Goal: Task Accomplishment & Management: Use online tool/utility

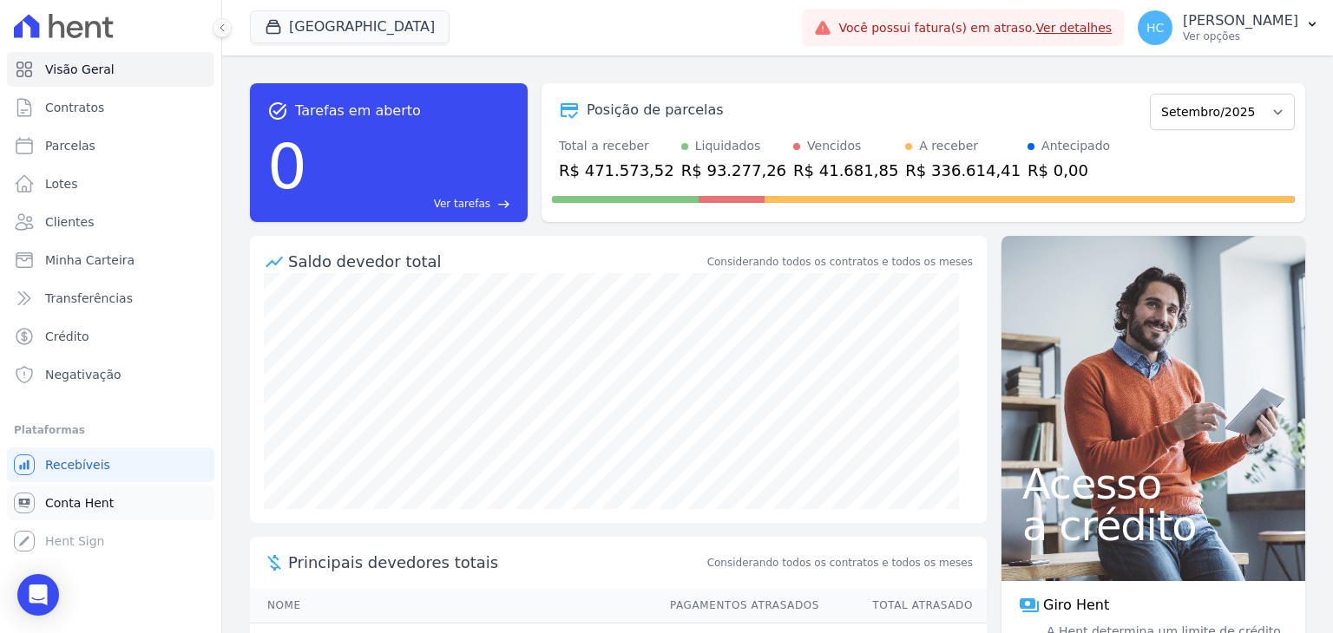
click at [75, 511] on span "Conta Hent" at bounding box center [79, 502] width 69 height 17
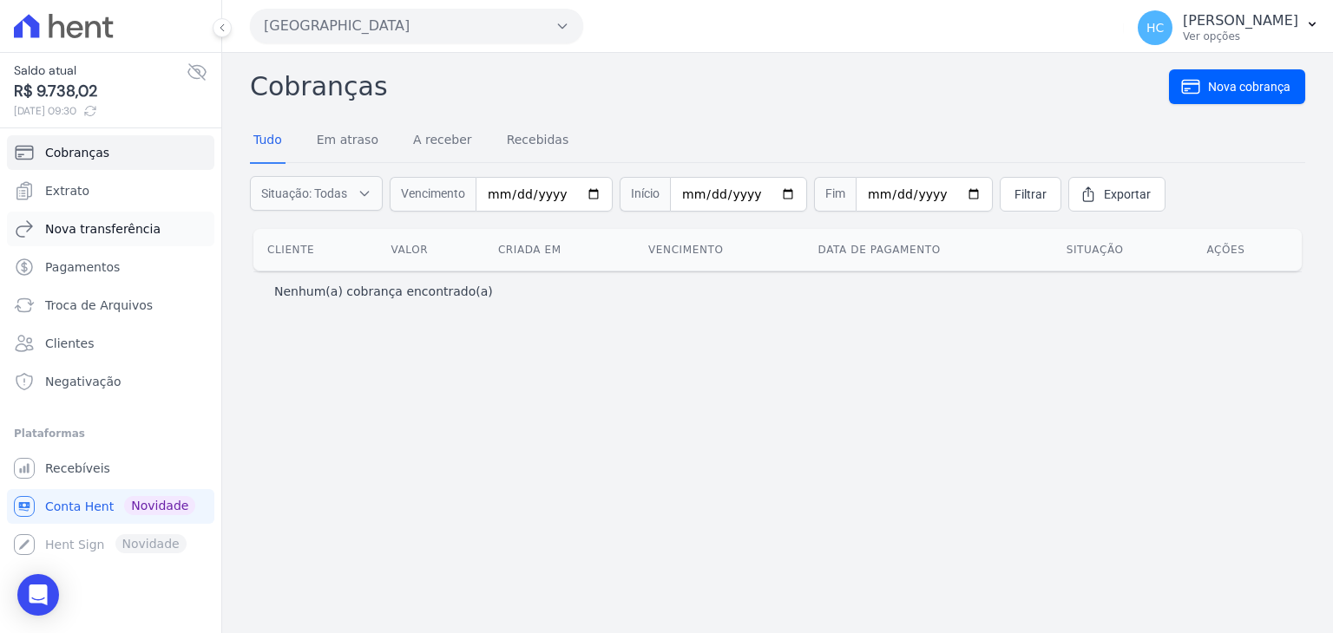
click at [87, 243] on link "Nova transferência" at bounding box center [110, 229] width 207 height 35
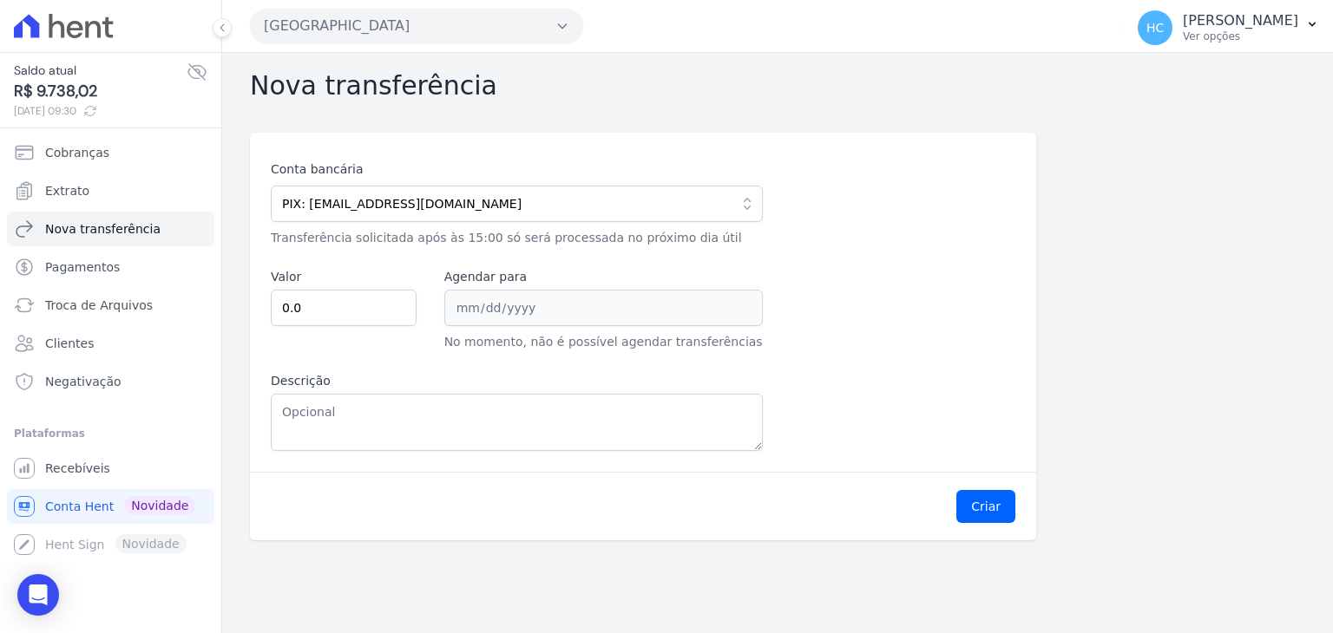
click at [73, 88] on span "R$ 9.738,02" at bounding box center [100, 91] width 173 height 23
copy span "9.738,02"
drag, startPoint x: 346, startPoint y: 390, endPoint x: 375, endPoint y: 401, distance: 30.5
click at [375, 401] on div "Descrição" at bounding box center [517, 411] width 492 height 79
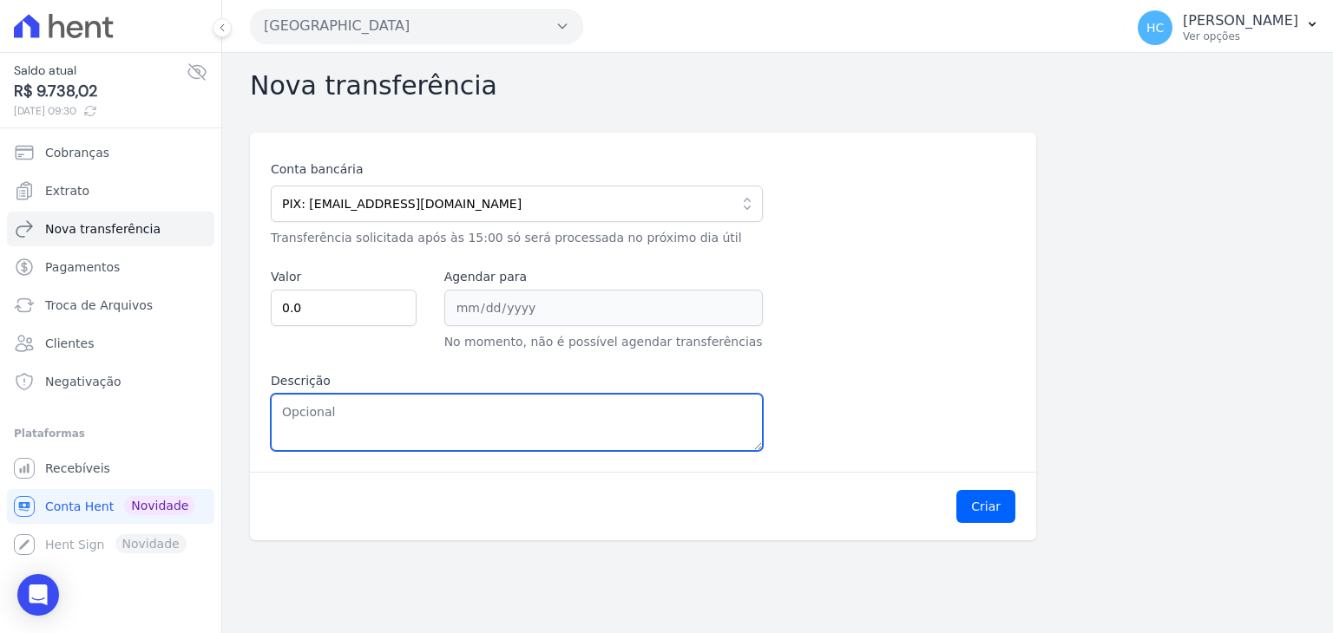
click at [375, 401] on textarea "Descrição" at bounding box center [517, 422] width 492 height 57
paste textarea "9.738,02"
click at [289, 409] on textarea "9.738,02" at bounding box center [517, 422] width 492 height 57
type textarea "9738,02"
click at [289, 409] on textarea "9738,02" at bounding box center [517, 422] width 492 height 57
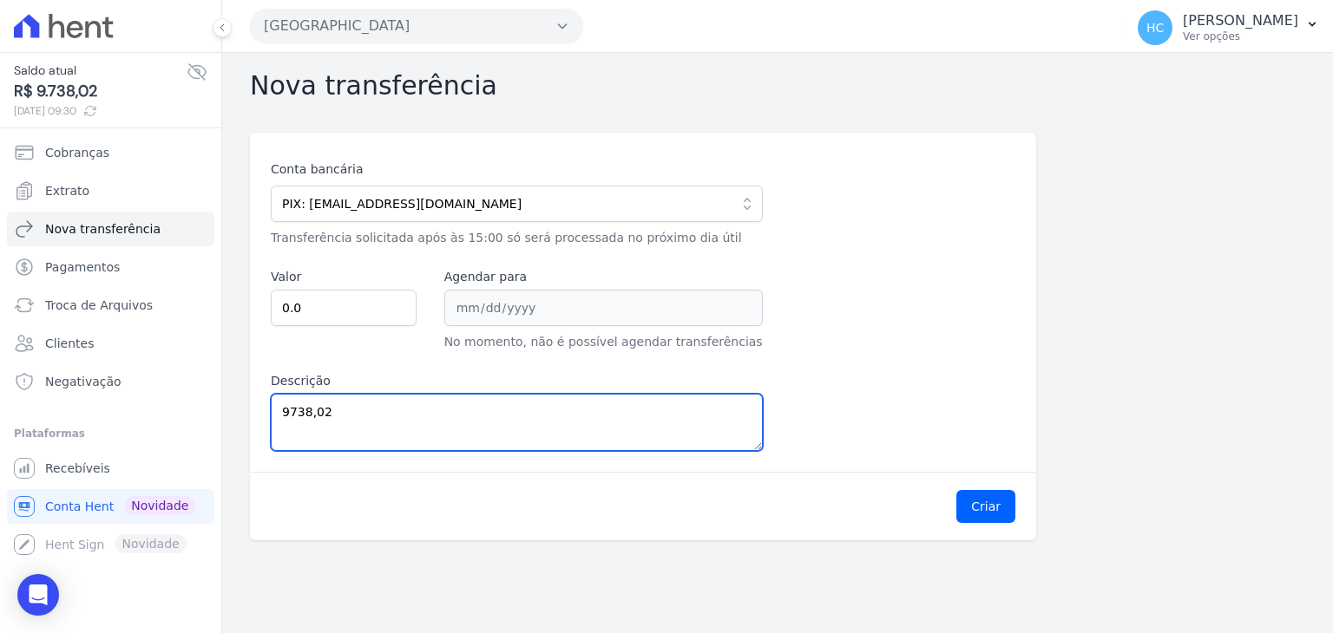
click at [289, 409] on textarea "9738,02" at bounding box center [517, 422] width 492 height 57
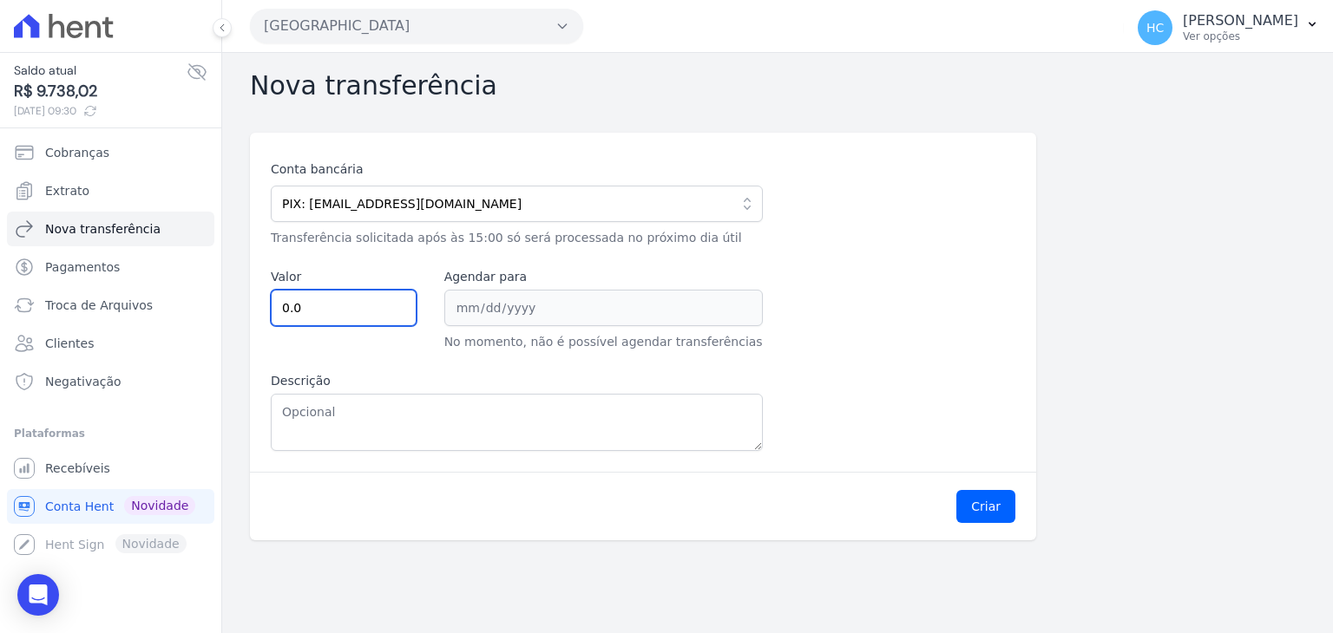
click at [344, 320] on input "0.0" at bounding box center [344, 308] width 146 height 36
type input "0"
paste input "9738.02"
type input "9738.02"
click at [849, 487] on div "Criar" at bounding box center [643, 506] width 786 height 69
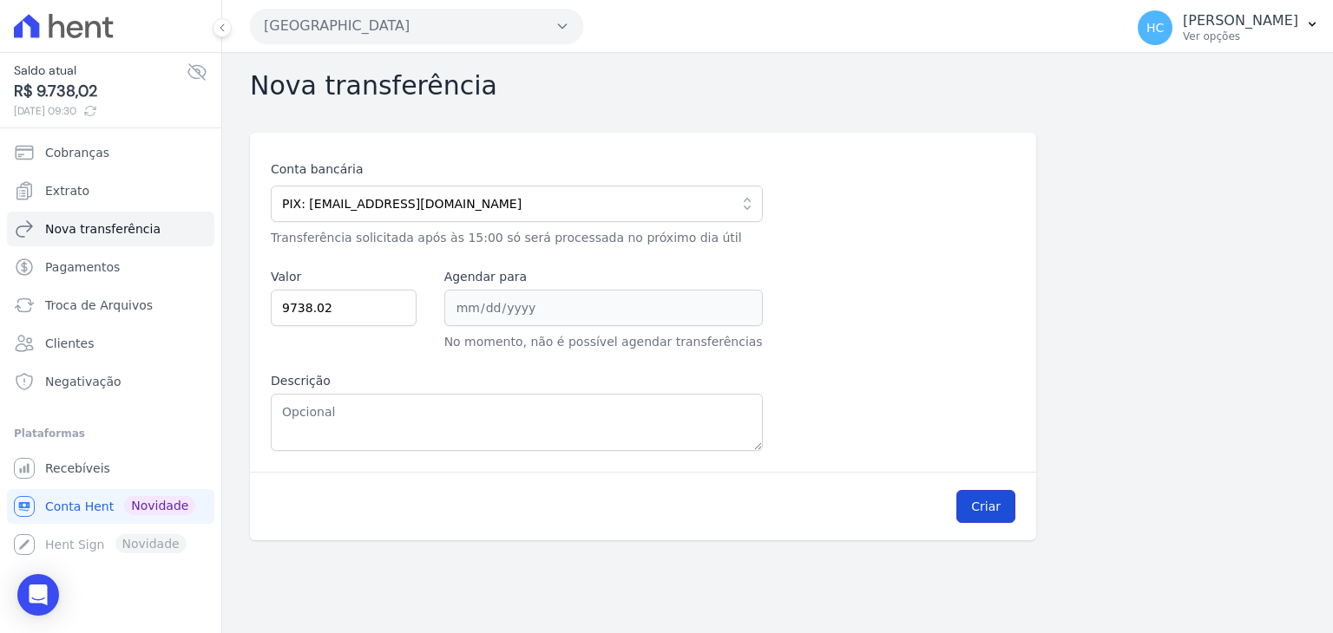
click at [996, 513] on button "Criar" at bounding box center [985, 506] width 59 height 33
